Goal: Check status: Check status

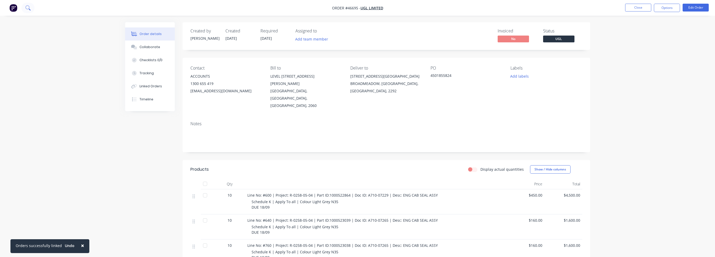
scroll to position [104, 0]
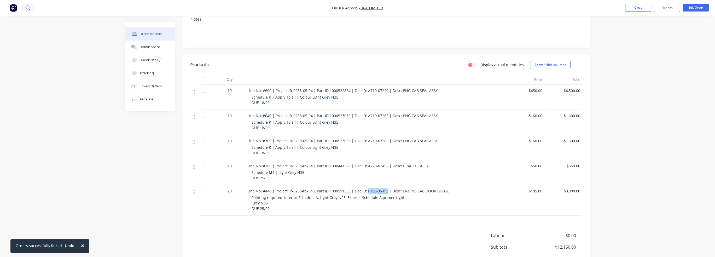
click at [26, 8] on icon at bounding box center [27, 7] width 4 height 4
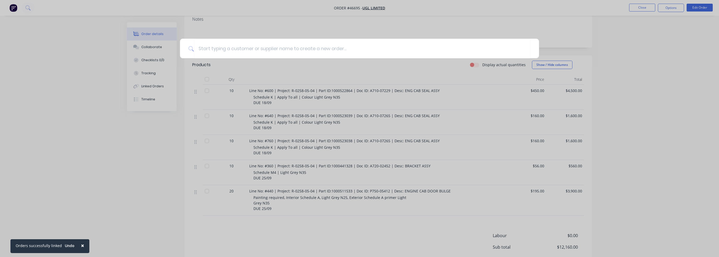
click at [53, 9] on div at bounding box center [359, 128] width 719 height 257
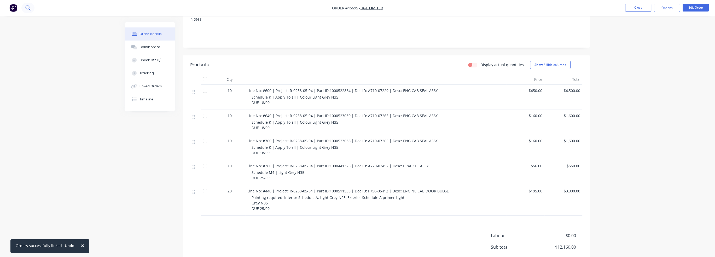
click at [33, 10] on button at bounding box center [27, 8] width 13 height 10
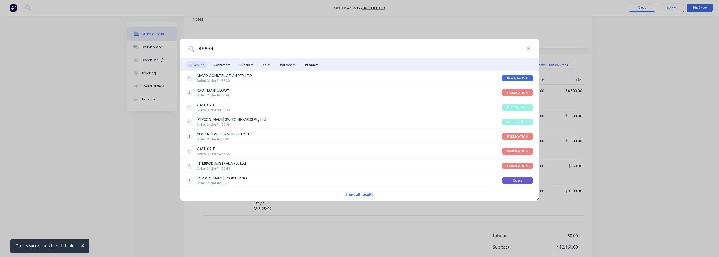
type input "46696"
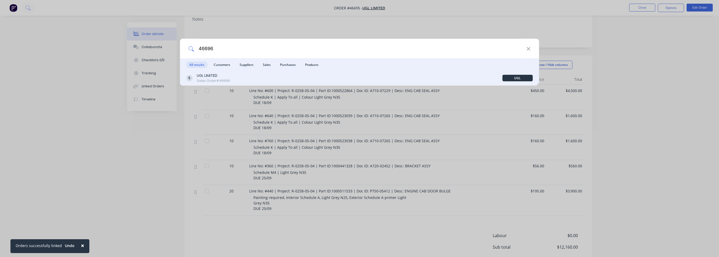
click at [226, 77] on div "UGL LIMITED" at bounding box center [213, 75] width 33 height 5
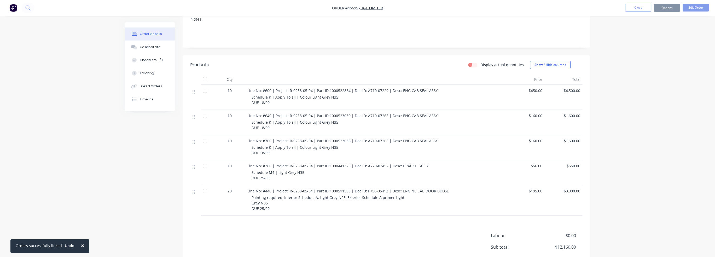
scroll to position [38, 0]
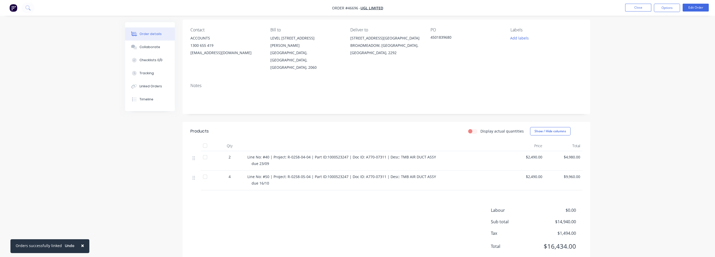
click at [368, 154] on span "Line No: #40 | Project: R-0258-04-04 | Part ID:1000523247 | Doc ID: A770-07311 …" at bounding box center [341, 156] width 189 height 5
drag, startPoint x: 364, startPoint y: 143, endPoint x: 383, endPoint y: 142, distance: 19.9
click at [383, 154] on span "Line No: #40 | Project: R-0258-04-04 | Part ID:1000523247 | Doc ID: A770-07311 …" at bounding box center [341, 156] width 189 height 5
copy span "A770-07311"
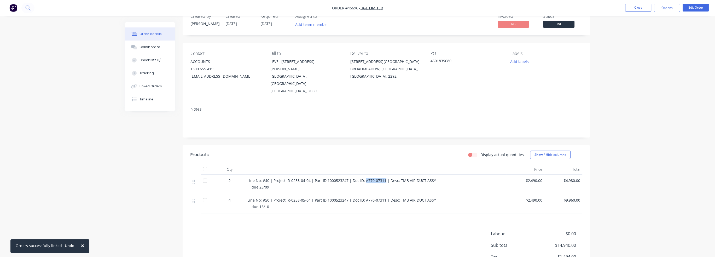
scroll to position [0, 0]
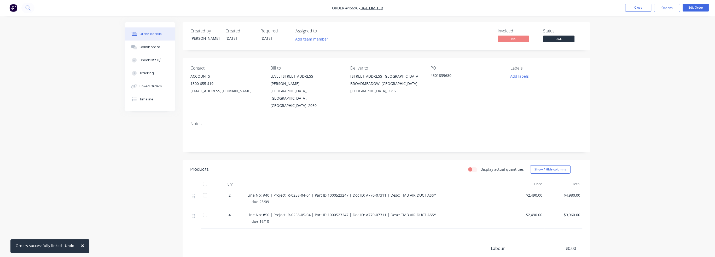
click at [34, 7] on nav "Order #46696 - UGL LIMITED Close Options Edit Order" at bounding box center [357, 8] width 715 height 16
click at [30, 8] on icon at bounding box center [27, 7] width 5 height 5
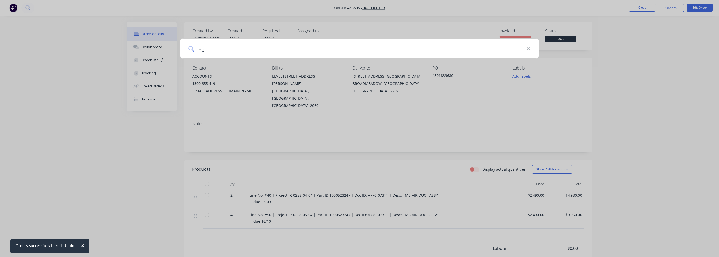
type input "ugl"
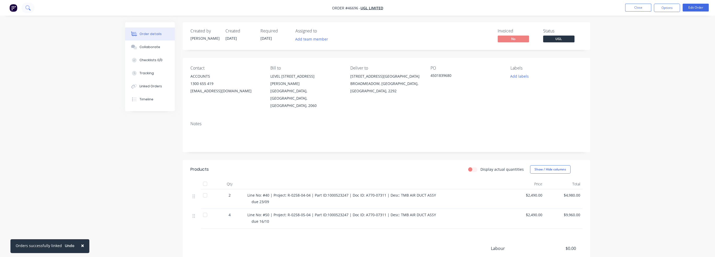
click at [23, 8] on button at bounding box center [27, 8] width 13 height 10
click at [640, 10] on button "Close" at bounding box center [638, 8] width 26 height 8
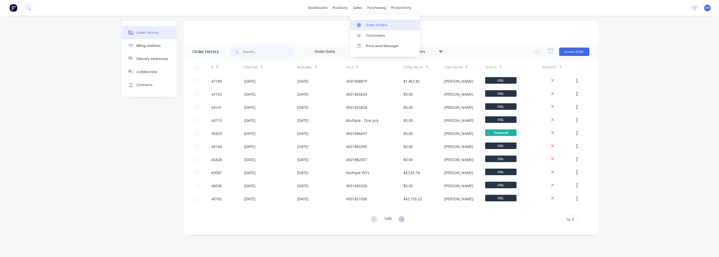
click at [363, 21] on link "Sales Orders" at bounding box center [384, 25] width 69 height 10
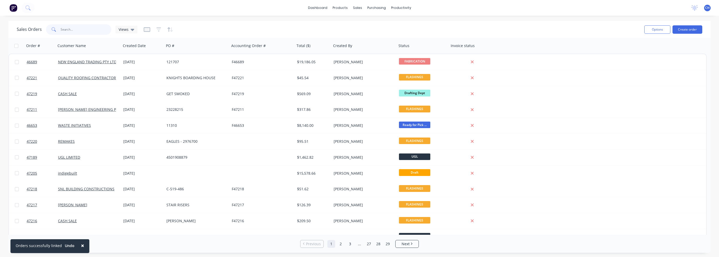
click at [84, 32] on input "text" at bounding box center [86, 29] width 51 height 10
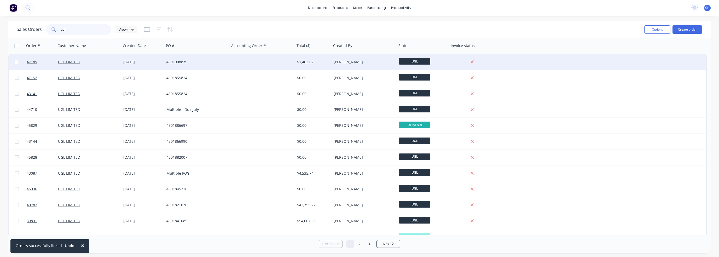
type input "ugl"
click at [353, 66] on div "[PERSON_NAME]" at bounding box center [363, 62] width 65 height 16
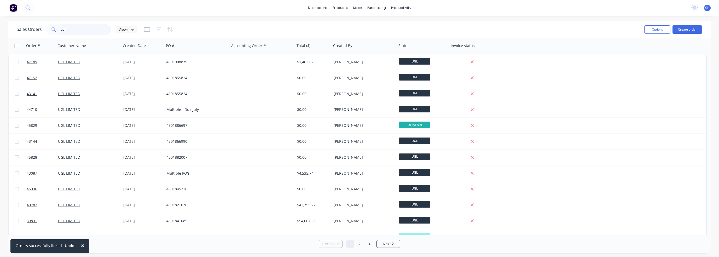
click at [82, 32] on input "ugl" at bounding box center [86, 29] width 51 height 10
drag, startPoint x: 73, startPoint y: 30, endPoint x: 40, endPoint y: 29, distance: 32.9
click at [40, 28] on div "Sales Orders ugl Views" at bounding box center [77, 29] width 121 height 10
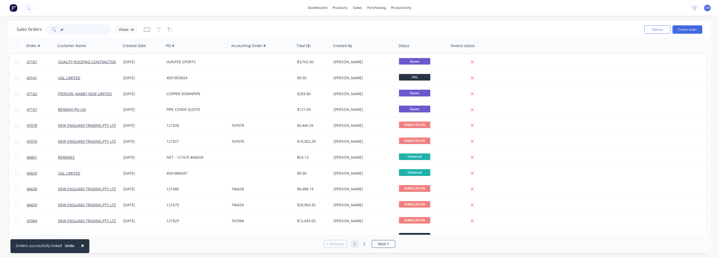
type input "p"
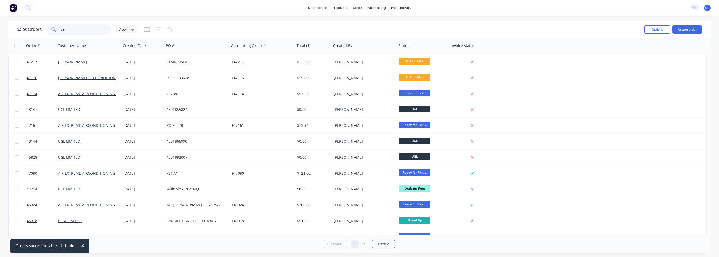
drag, startPoint x: 74, startPoint y: 31, endPoint x: 41, endPoint y: 36, distance: 33.8
click at [41, 33] on div "Sales Orders air Views" at bounding box center [77, 29] width 121 height 10
type input "ugl"
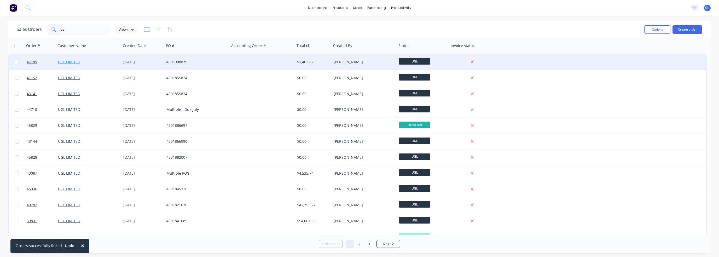
click at [67, 61] on link "UGL LIMITED" at bounding box center [69, 61] width 22 height 5
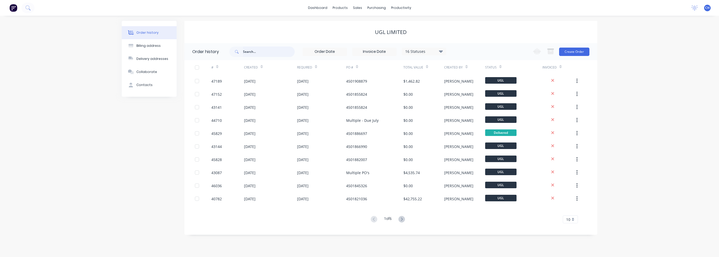
click at [271, 51] on input "text" at bounding box center [269, 51] width 52 height 10
type input "air"
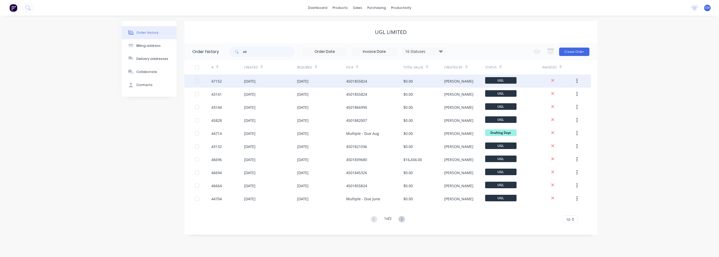
click at [289, 84] on div "[DATE]" at bounding box center [270, 80] width 53 height 13
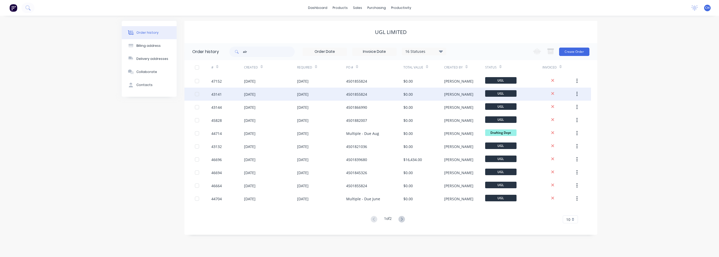
click at [329, 89] on div "[DATE]" at bounding box center [321, 94] width 49 height 13
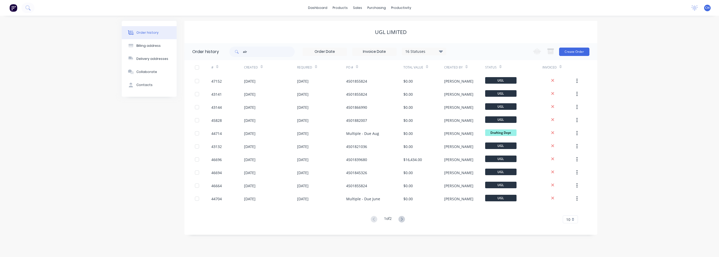
click at [296, 229] on div "# Created Required PO # Total Value Created By Status Invoiced 47152 [DATE] [DA…" at bounding box center [387, 144] width 406 height 169
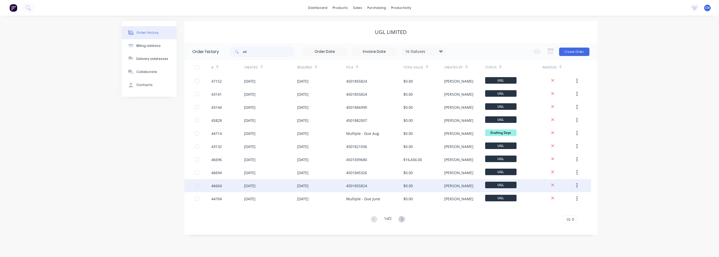
click at [225, 188] on div "46664" at bounding box center [227, 185] width 33 height 13
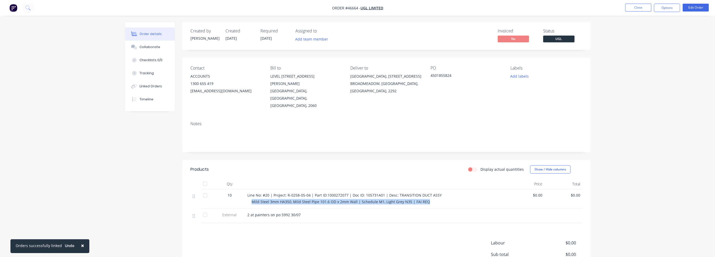
drag, startPoint x: 252, startPoint y: 189, endPoint x: 460, endPoint y: 187, distance: 208.5
click at [460, 199] on div "Mild Steel 3mm HA350, Mild Steel Pipe 101.6 OD x 2mm Wall | Schedule M1, Light …" at bounding box center [378, 201] width 253 height 5
click at [441, 192] on div "Line No: #20 | Project: R-0258-05-04 | Part ID:1000272077 | Doc ID: 105731A01 |…" at bounding box center [375, 194] width 257 height 5
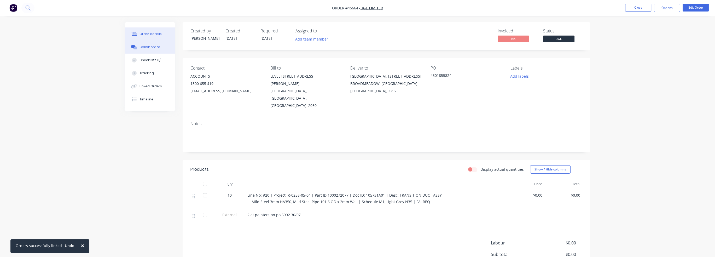
click at [153, 46] on div "Collaborate" at bounding box center [149, 47] width 21 height 5
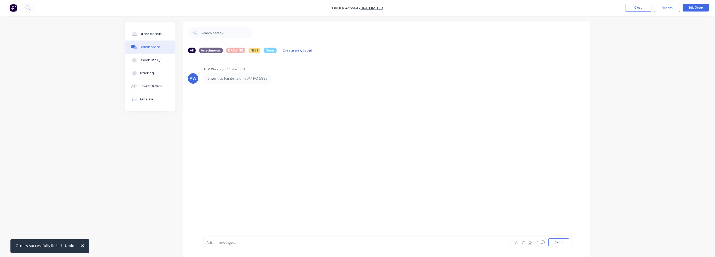
click at [231, 79] on p "2 went to Painter's on 30/7 PO 5992" at bounding box center [237, 78] width 60 height 5
click at [155, 36] on div "Order details" at bounding box center [150, 34] width 22 height 5
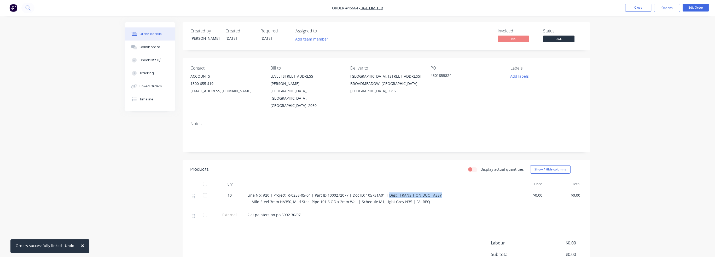
drag, startPoint x: 387, startPoint y: 180, endPoint x: 444, endPoint y: 182, distance: 57.2
click at [444, 192] on div "Line No: #20 | Project: R-0258-05-04 | Part ID:1000272077 | Doc ID: 105731A01 |…" at bounding box center [375, 194] width 257 height 5
drag, startPoint x: 357, startPoint y: 7, endPoint x: 348, endPoint y: 8, distance: 9.2
click at [348, 8] on span "Order #46664 -" at bounding box center [346, 7] width 28 height 5
drag, startPoint x: 347, startPoint y: 8, endPoint x: 357, endPoint y: 7, distance: 10.2
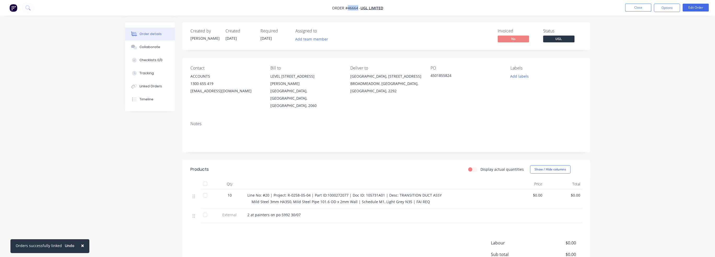
click at [357, 7] on span "Order #46664 -" at bounding box center [346, 7] width 28 height 5
copy span "46664"
click at [16, 8] on img "button" at bounding box center [13, 8] width 8 height 8
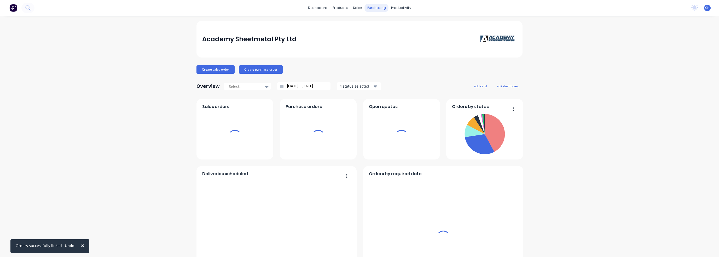
click at [352, 9] on div "sales" at bounding box center [357, 8] width 14 height 8
click at [355, 7] on div "sales" at bounding box center [357, 8] width 14 height 8
click at [372, 9] on div "purchasing" at bounding box center [377, 8] width 24 height 8
click at [355, 7] on div "sales" at bounding box center [357, 8] width 14 height 8
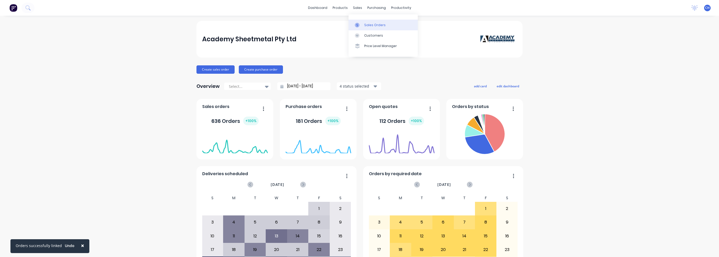
click at [375, 24] on div "Sales Orders" at bounding box center [374, 25] width 21 height 5
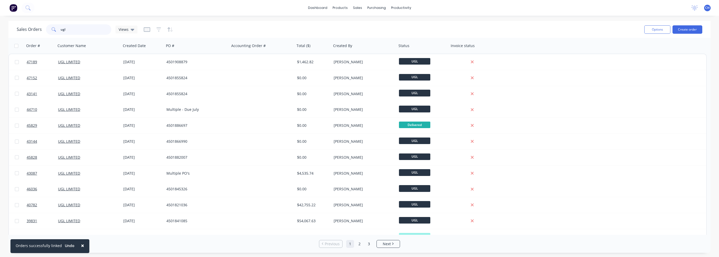
click at [81, 32] on input "ugl" at bounding box center [86, 29] width 51 height 10
click at [81, 31] on input "ugl" at bounding box center [86, 29] width 51 height 10
paste input "46664"
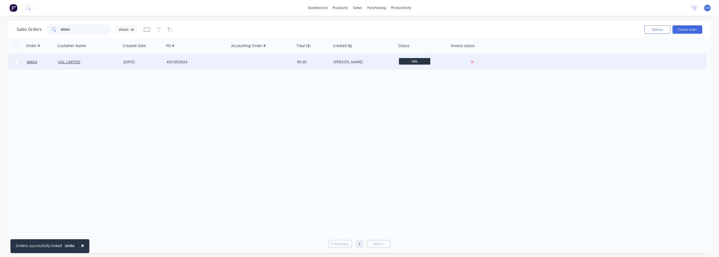
type input "46664"
click at [273, 60] on div at bounding box center [262, 62] width 65 height 16
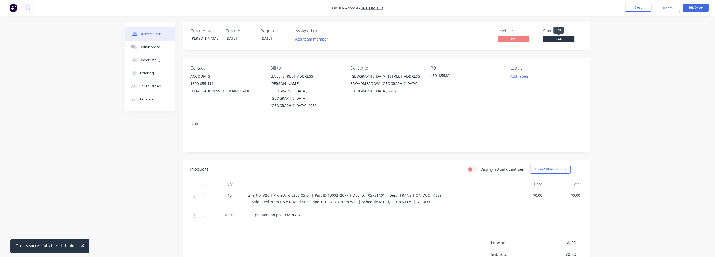
click at [566, 38] on span "UGL" at bounding box center [558, 39] width 31 height 7
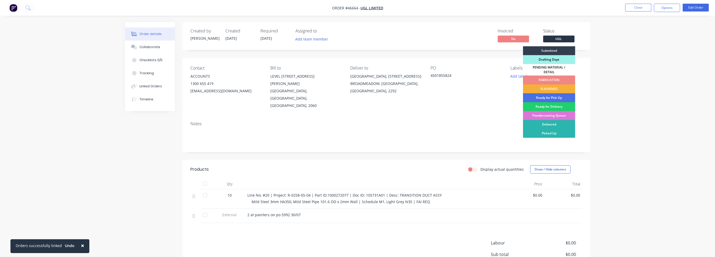
click at [652, 114] on div "Order details Collaborate Checklists 0/0 Tracking Linked Orders Timeline Order …" at bounding box center [357, 152] width 715 height 304
